Goal: Transaction & Acquisition: Obtain resource

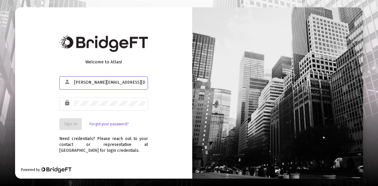
type input "[PERSON_NAME][EMAIL_ADDRESS][DOMAIN_NAME]"
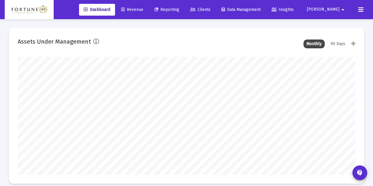
scroll to position [118, 181]
type input "[DATE]"
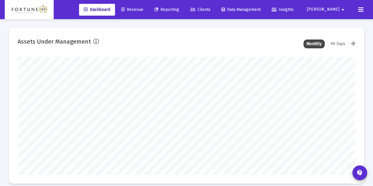
click at [184, 13] on link "Reporting" at bounding box center [167, 10] width 35 height 12
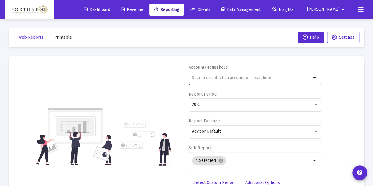
click at [199, 79] on input "text" at bounding box center [251, 78] width 119 height 5
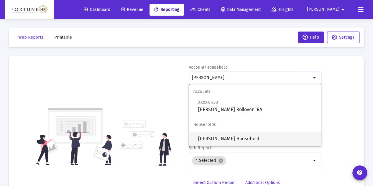
click at [217, 134] on span "[PERSON_NAME] Household" at bounding box center [257, 139] width 119 height 14
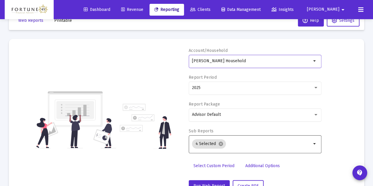
scroll to position [18, 0]
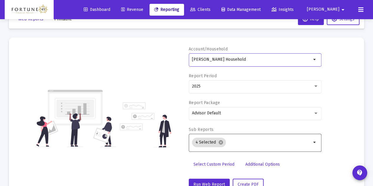
click at [234, 144] on input "Selection" at bounding box center [269, 142] width 83 height 5
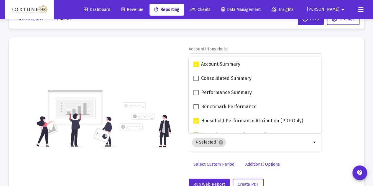
click at [171, 86] on div "Account/Household [PERSON_NAME] Household arrow_drop_down Report Period 2025 Re…" at bounding box center [187, 118] width 338 height 144
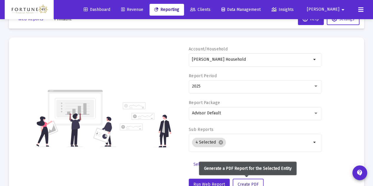
click at [245, 183] on span "Create PDF" at bounding box center [248, 184] width 21 height 5
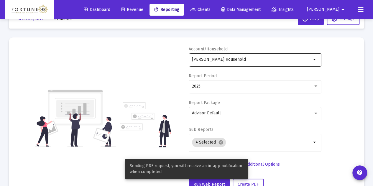
click at [250, 64] on div "[PERSON_NAME] Household" at bounding box center [251, 59] width 119 height 14
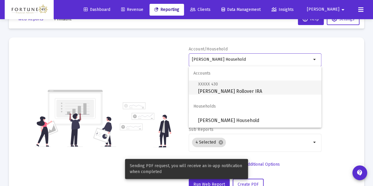
click at [237, 89] on span "XXXXX 430 [PERSON_NAME] Rollover IRA" at bounding box center [257, 88] width 119 height 14
type input "[PERSON_NAME] Rollover IRA"
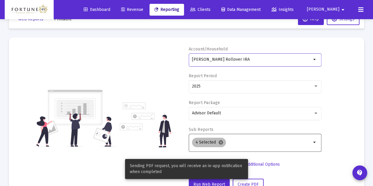
click at [221, 142] on mat-icon "cancel" at bounding box center [220, 142] width 5 height 5
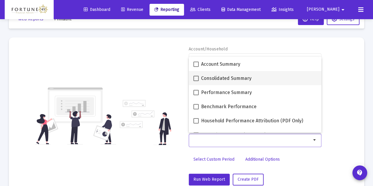
click at [226, 83] on mat-checkbox "Consolidated Summary" at bounding box center [223, 78] width 58 height 14
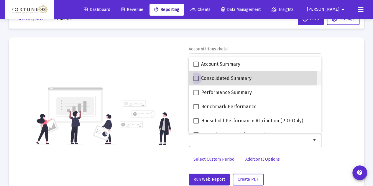
click at [197, 77] on span at bounding box center [196, 78] width 5 height 5
click at [196, 81] on input "Consolidated Summary" at bounding box center [196, 81] width 0 height 0
checkbox input "true"
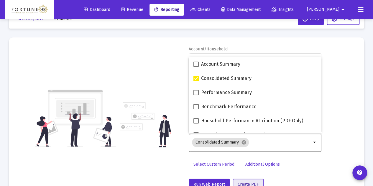
click at [238, 182] on span "Create PDF" at bounding box center [248, 184] width 21 height 5
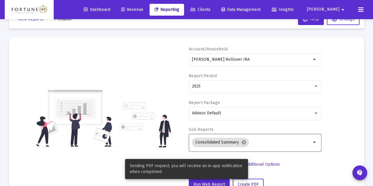
scroll to position [0, 0]
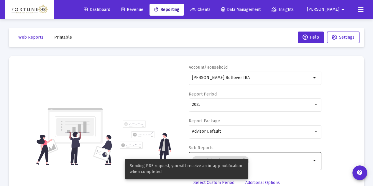
click at [63, 40] on span "Printable" at bounding box center [63, 37] width 18 height 5
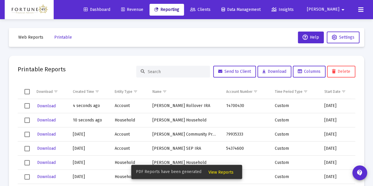
click at [226, 171] on span "View Reports" at bounding box center [221, 172] width 25 height 5
click at [222, 176] on button "View Reports" at bounding box center [221, 172] width 35 height 11
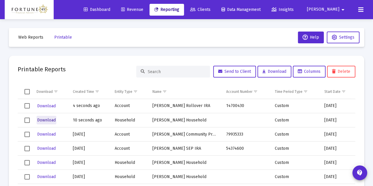
click at [45, 122] on span "Download" at bounding box center [46, 120] width 19 height 5
click at [50, 105] on span "Download" at bounding box center [46, 106] width 19 height 5
